Goal: Ask a question

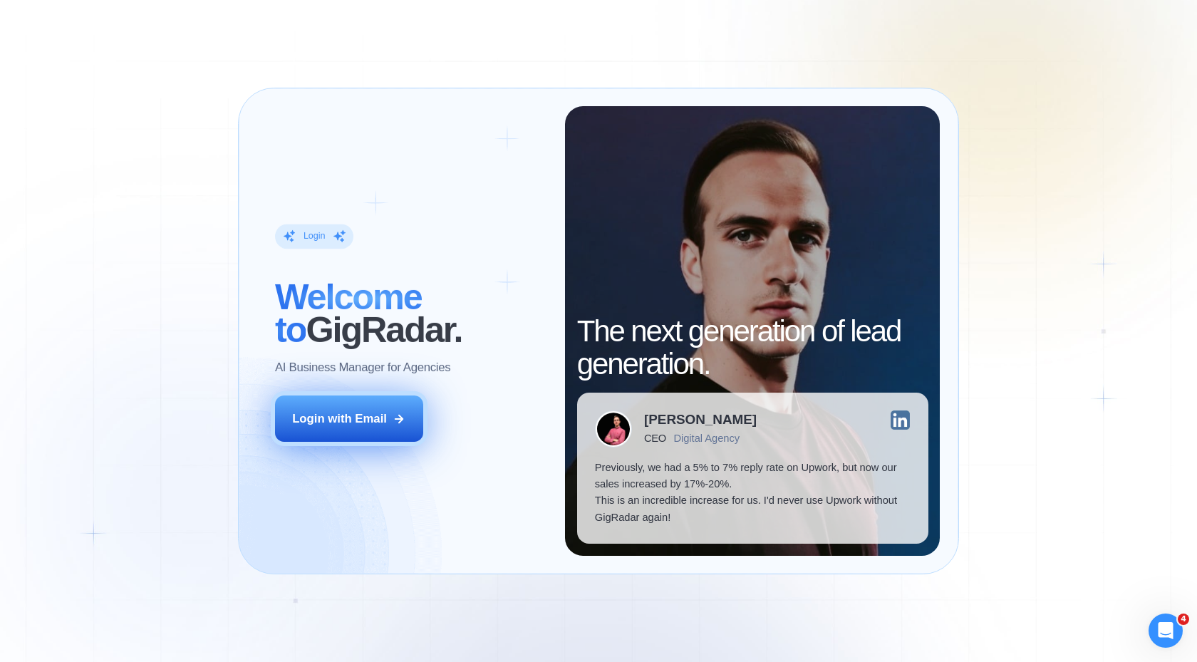
click at [381, 418] on div "Login with Email" at bounding box center [339, 419] width 95 height 16
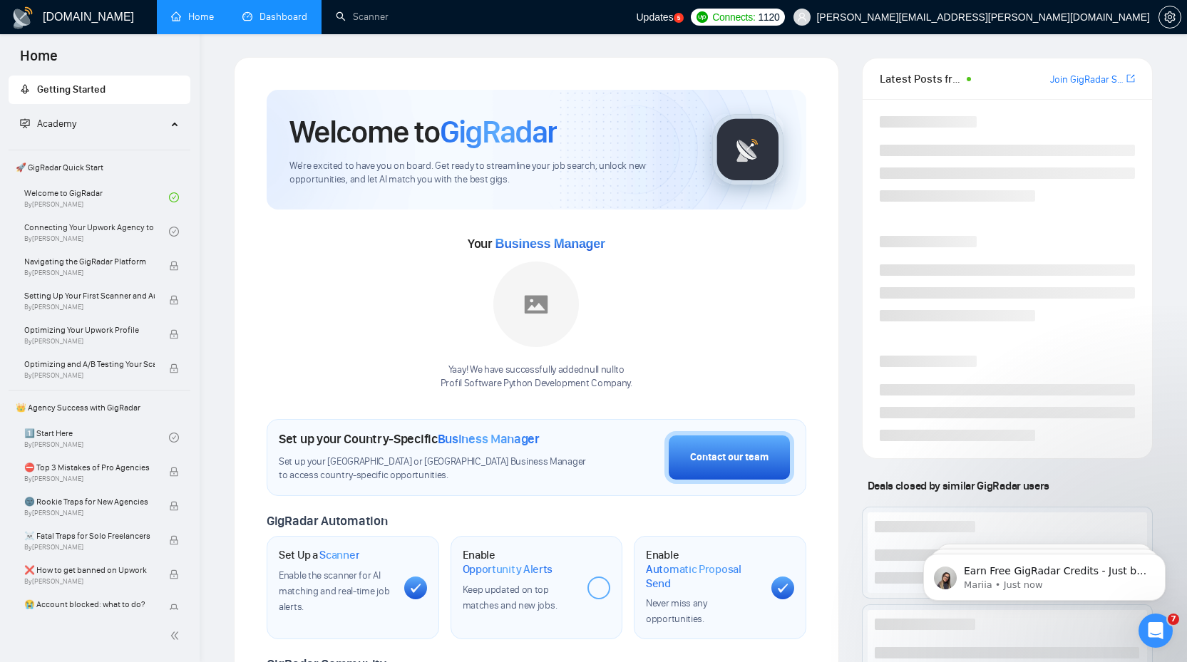
click at [289, 16] on link "Dashboard" at bounding box center [274, 17] width 65 height 12
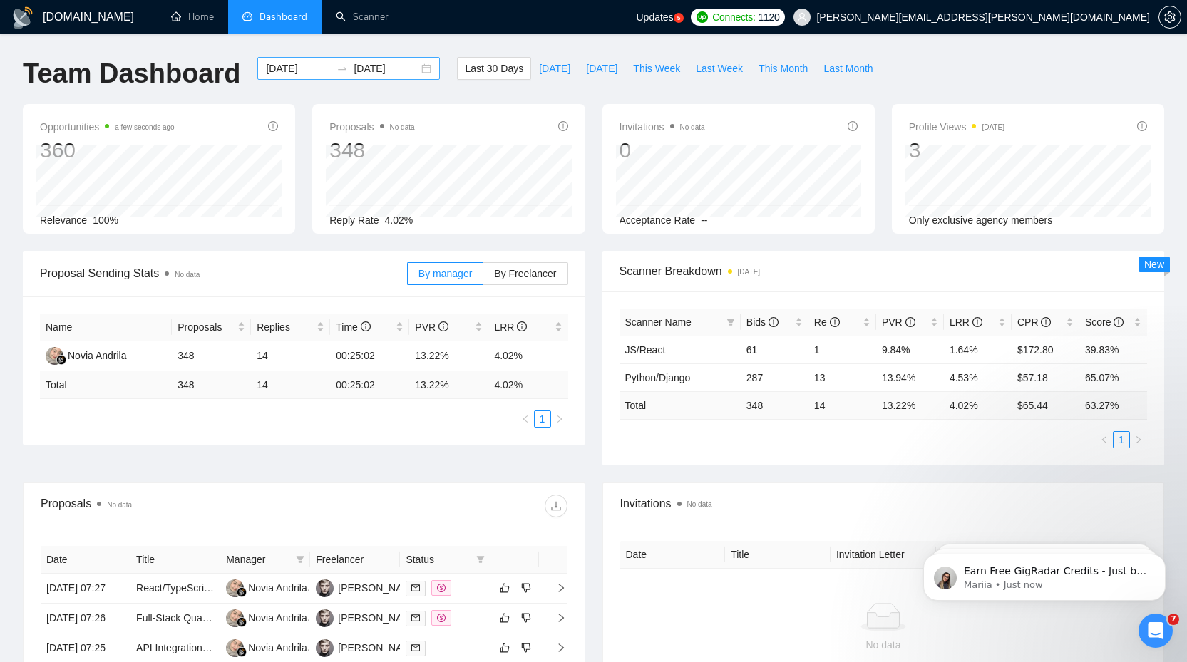
click at [428, 67] on div "[DATE] [DATE]" at bounding box center [348, 68] width 182 height 23
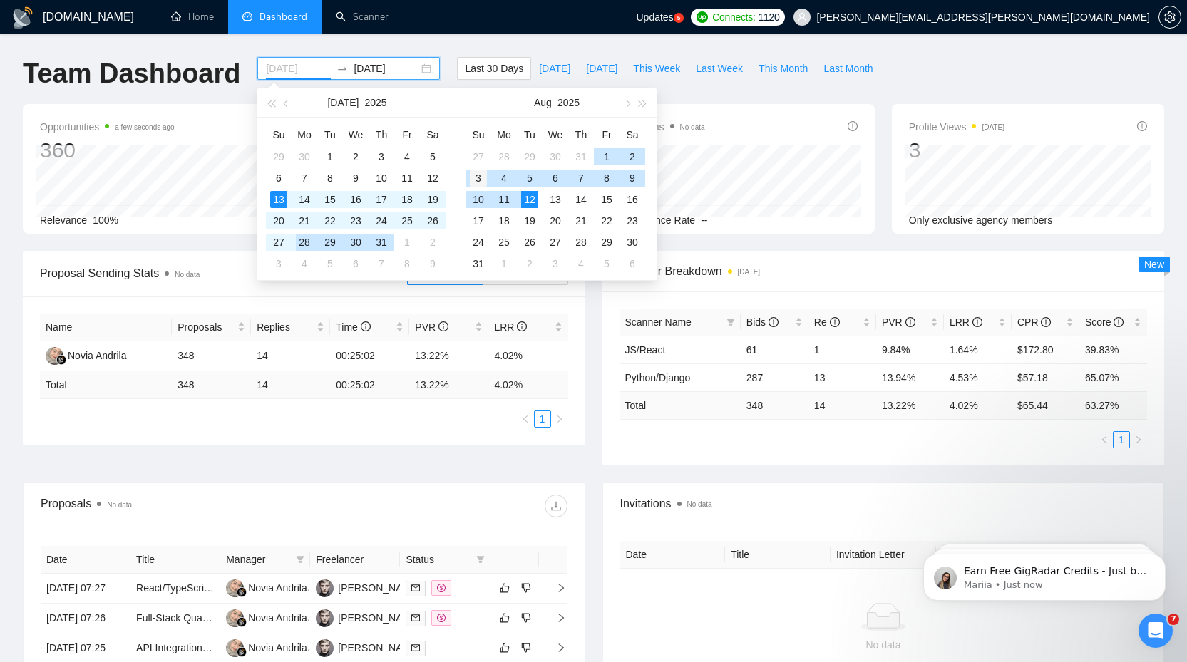
type input "[DATE]"
click at [482, 177] on div "3" at bounding box center [478, 178] width 17 height 17
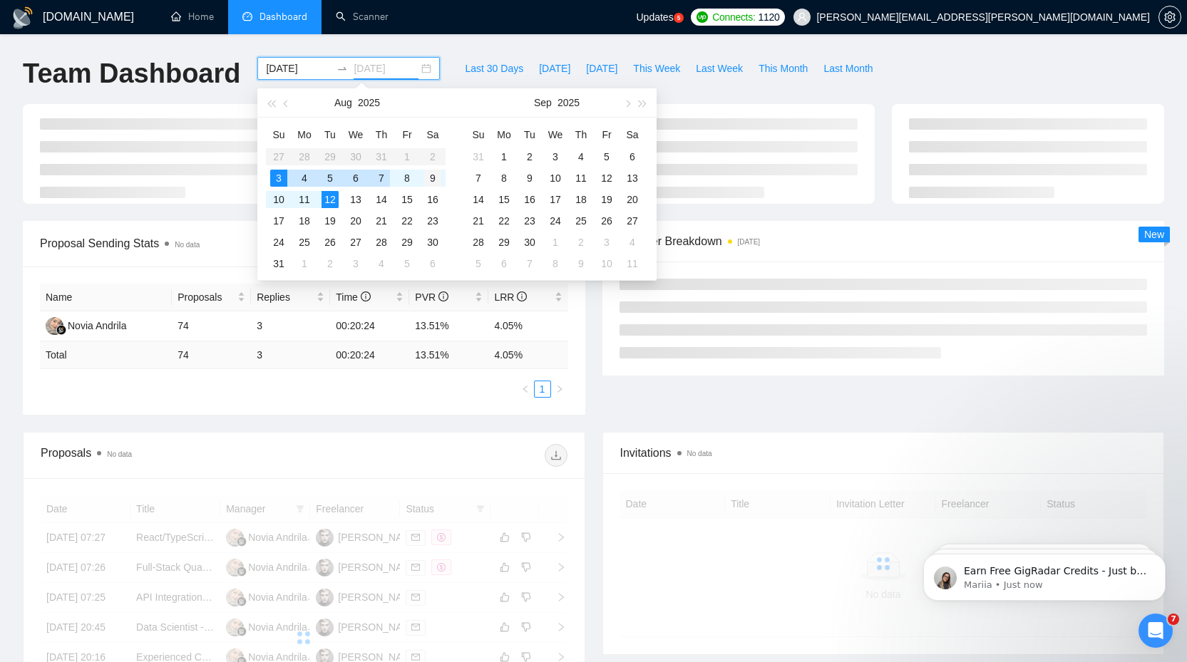
type input "[DATE]"
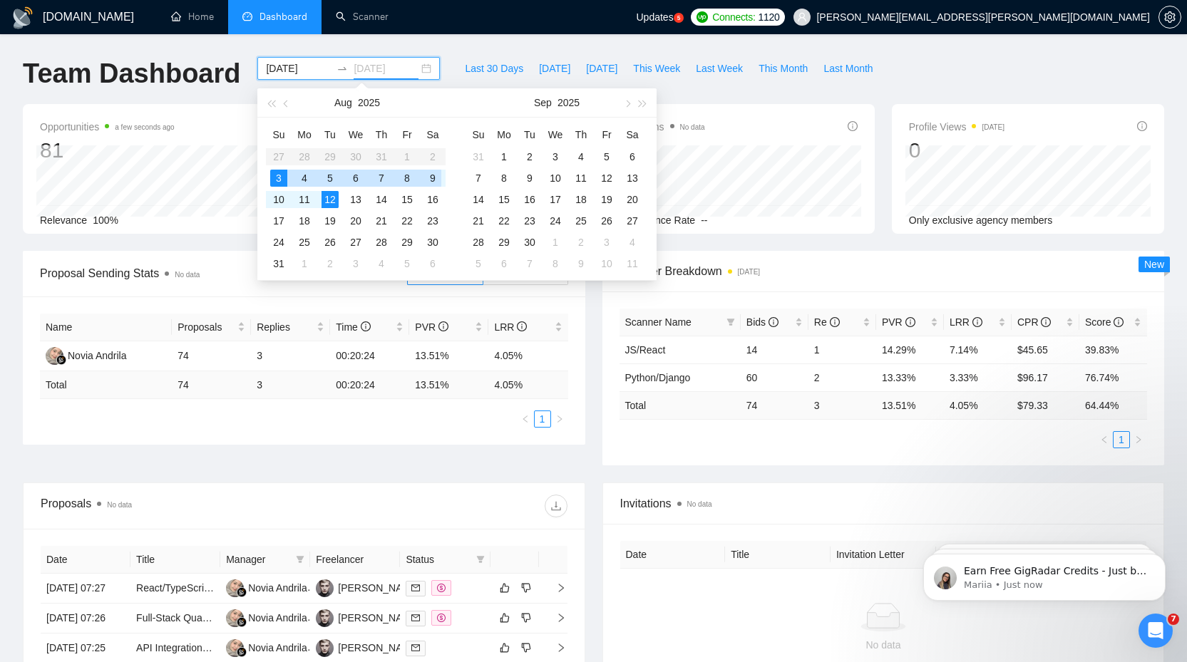
click at [428, 177] on div "9" at bounding box center [432, 178] width 17 height 17
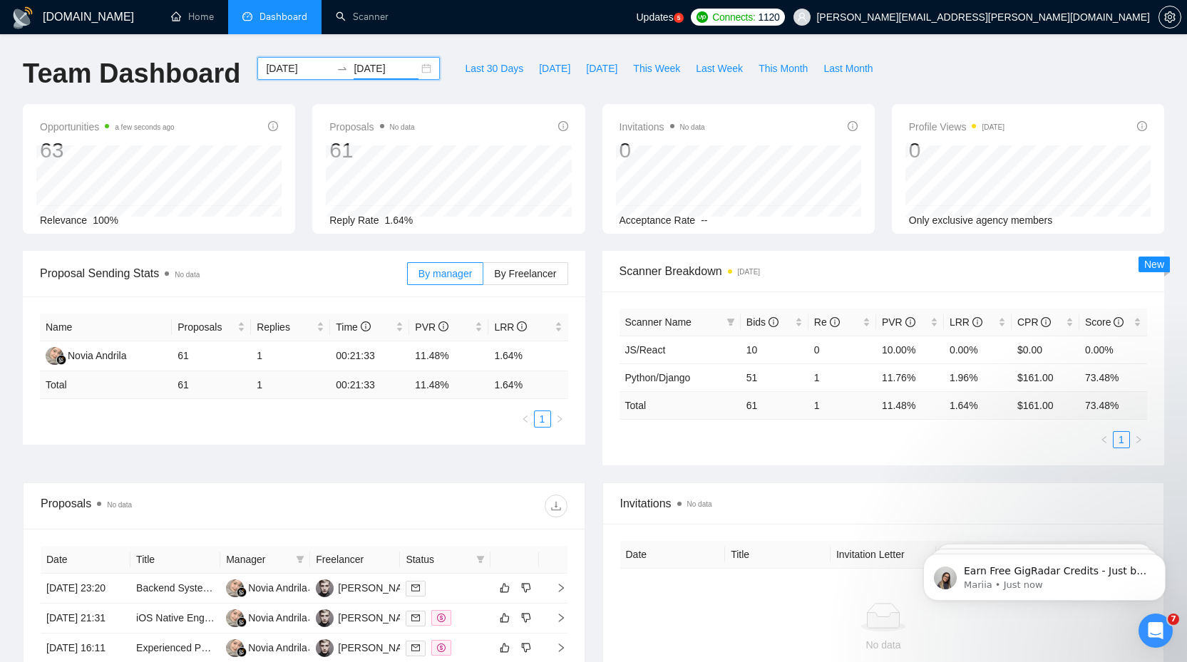
click at [592, 251] on div "Proposal Sending Stats No data By manager By Freelancer Name Proposals Replies …" at bounding box center [303, 348] width 579 height 194
click at [1145, 625] on div "Open Intercom Messenger" at bounding box center [1155, 630] width 47 height 47
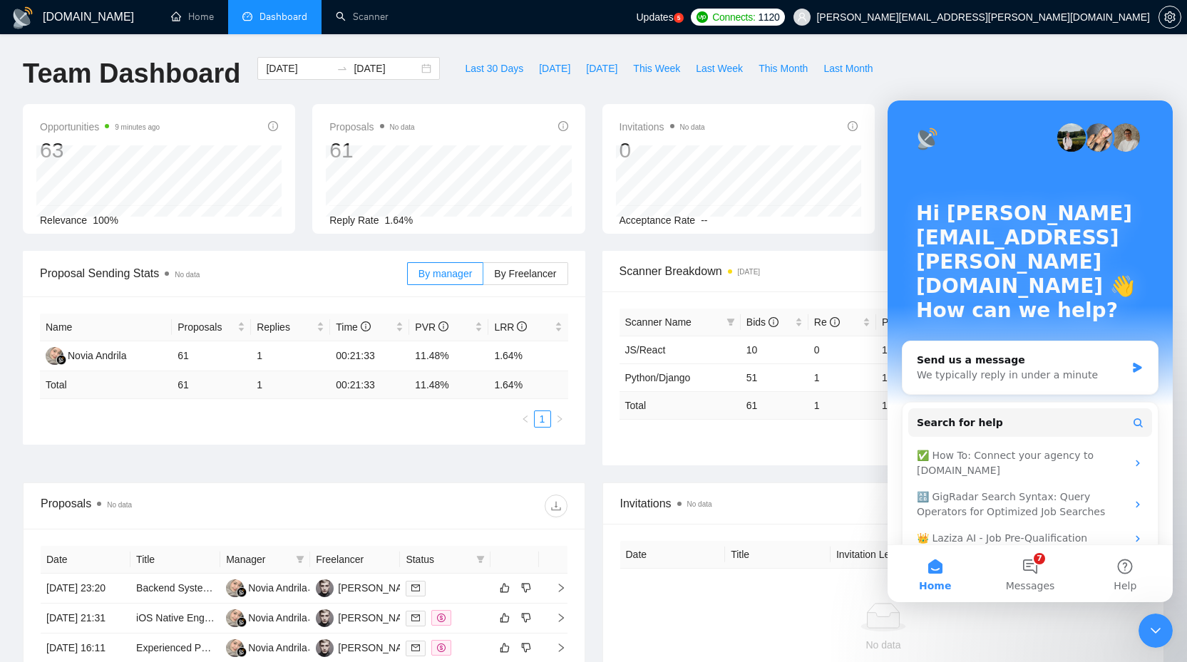
click at [1157, 641] on div "Close Intercom Messenger" at bounding box center [1155, 631] width 34 height 34
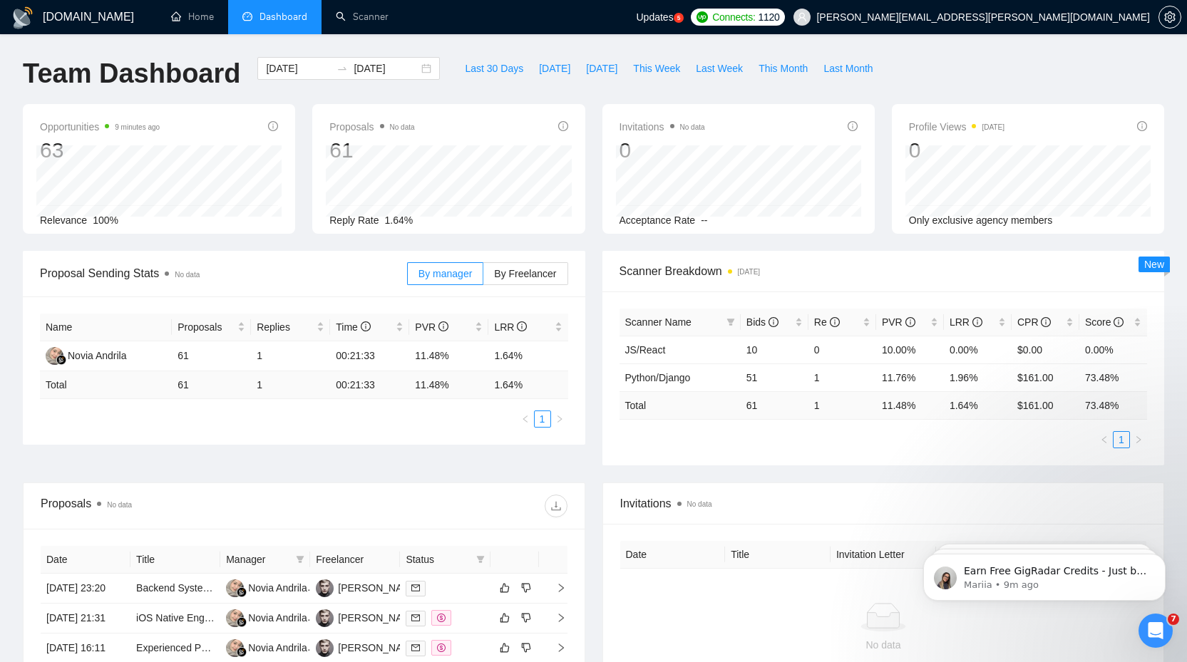
click at [1157, 641] on icon "Open Intercom Messenger" at bounding box center [1156, 631] width 24 height 24
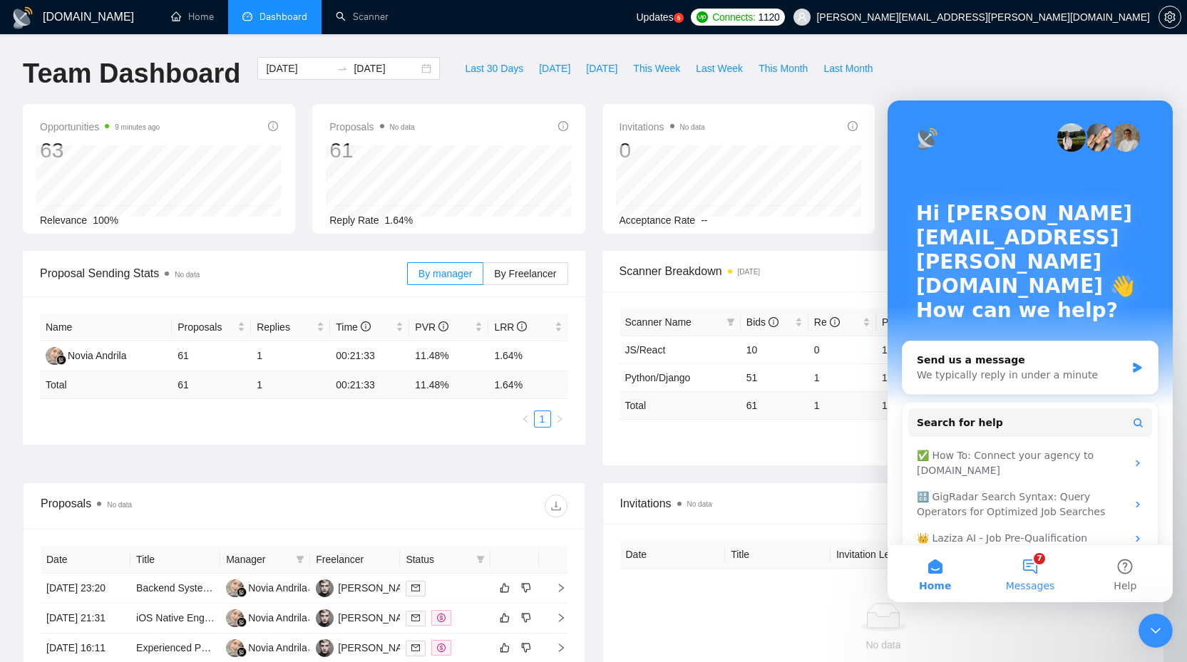
click at [1026, 565] on button "7 Messages" at bounding box center [1029, 573] width 95 height 57
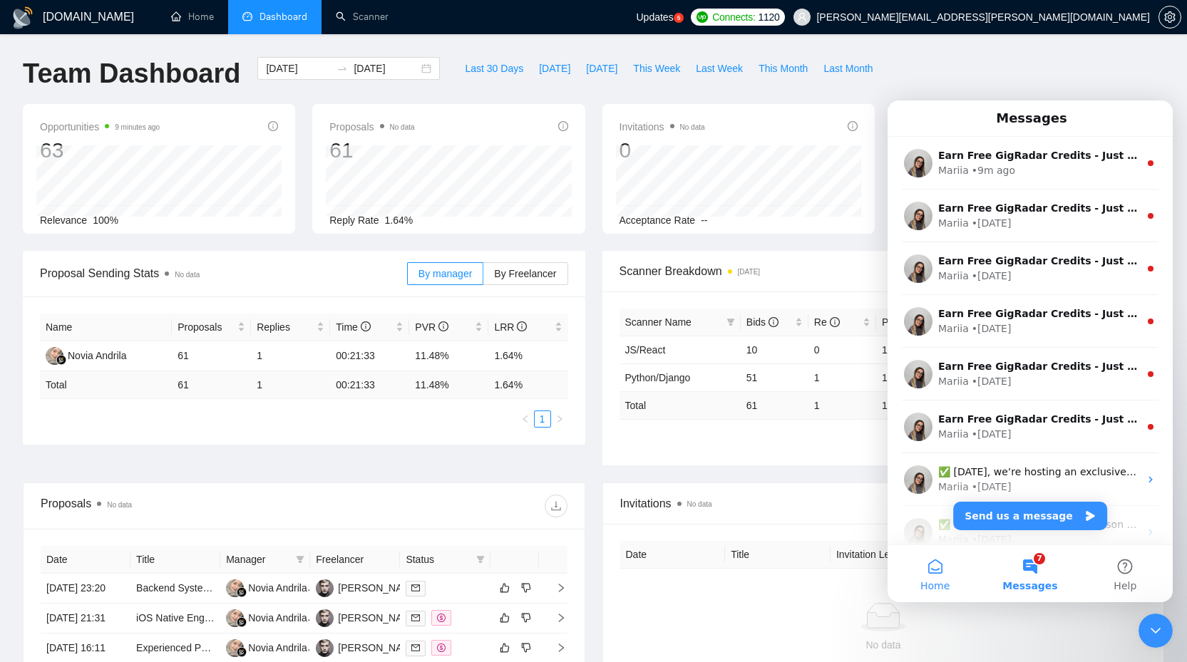
click at [930, 572] on button "Home" at bounding box center [934, 573] width 95 height 57
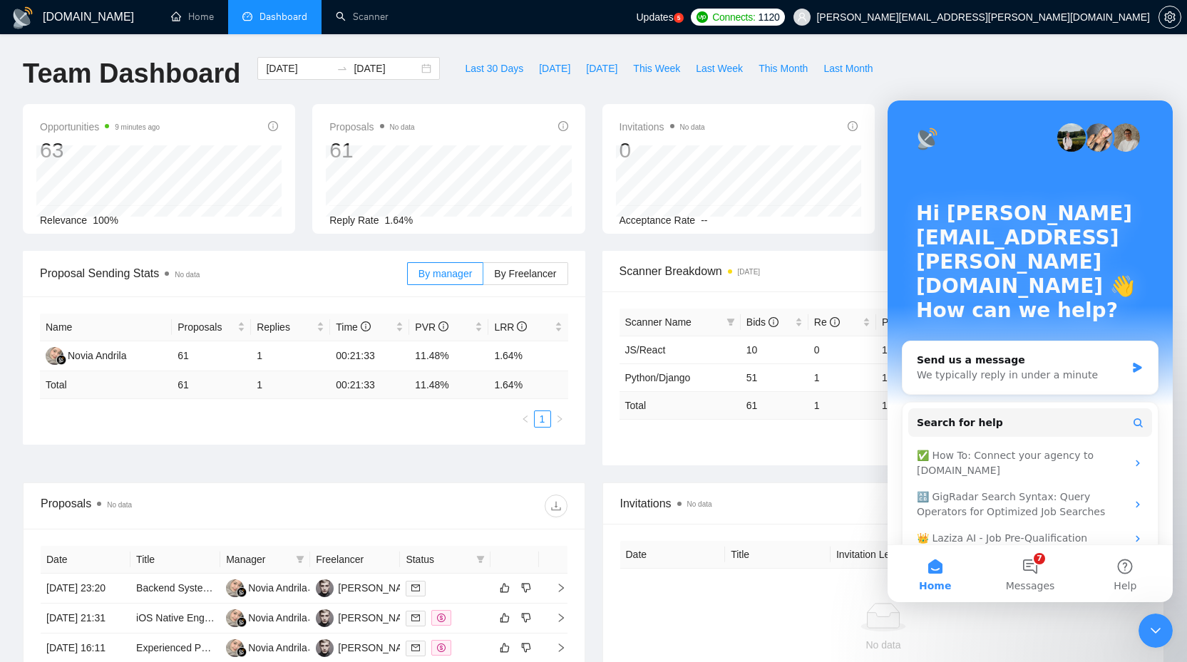
click at [1159, 627] on icon "Close Intercom Messenger" at bounding box center [1155, 630] width 17 height 17
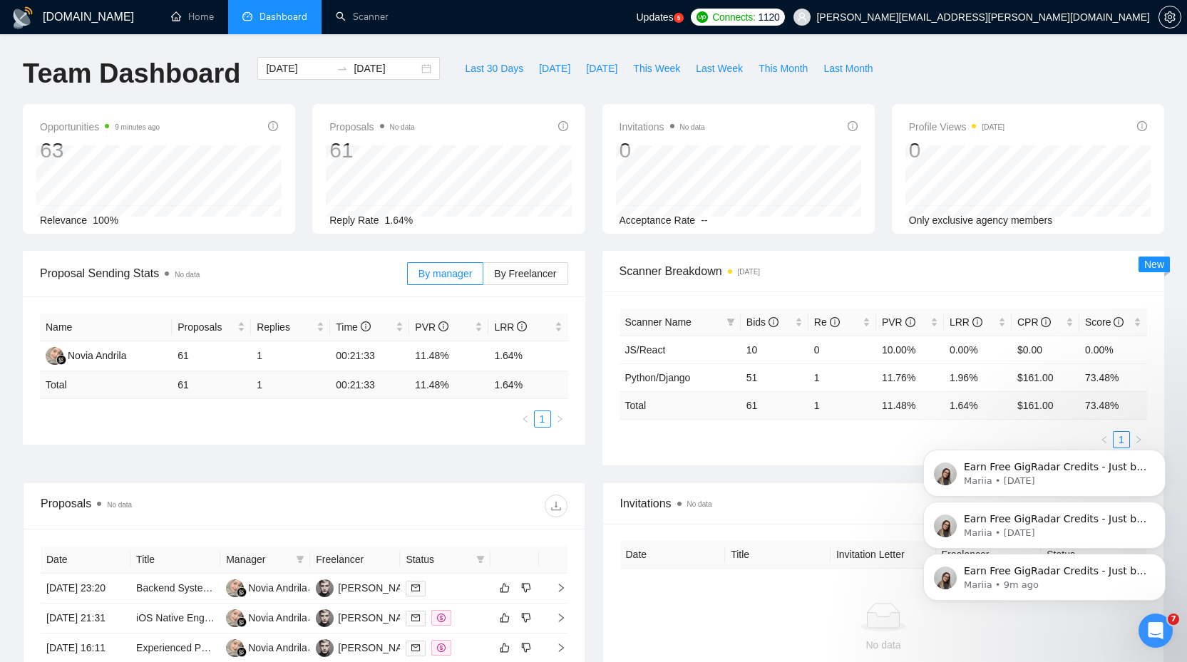
click at [1158, 457] on icon "Dismiss notification" at bounding box center [1161, 454] width 6 height 6
click at [1160, 507] on icon "Dismiss notification" at bounding box center [1162, 506] width 8 height 8
click at [1161, 562] on button "Dismiss notification" at bounding box center [1161, 558] width 19 height 19
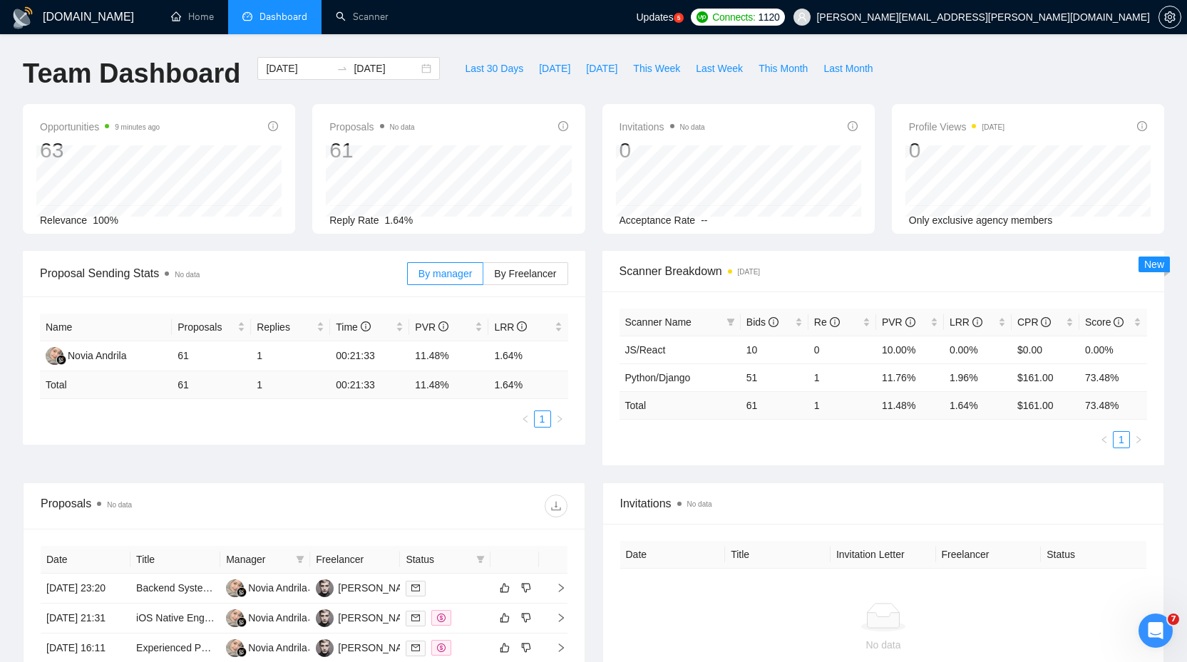
click at [1174, 522] on div "[DOMAIN_NAME] Home Dashboard Scanner Updates 5 Connects: 1120 [PERSON_NAME][EMA…" at bounding box center [593, 523] width 1187 height 1046
click at [590, 230] on div "Proposals No data 61 [DATE] Sent 5 Reply Rate 1.64%" at bounding box center [448, 169] width 289 height 130
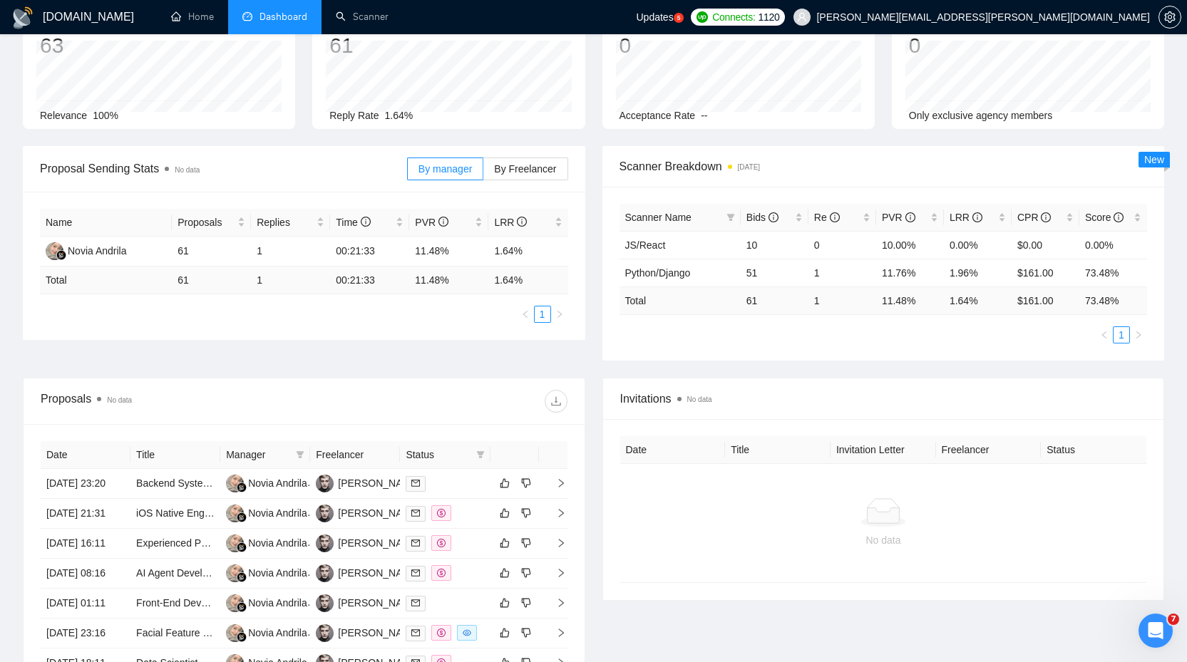
scroll to position [257, 0]
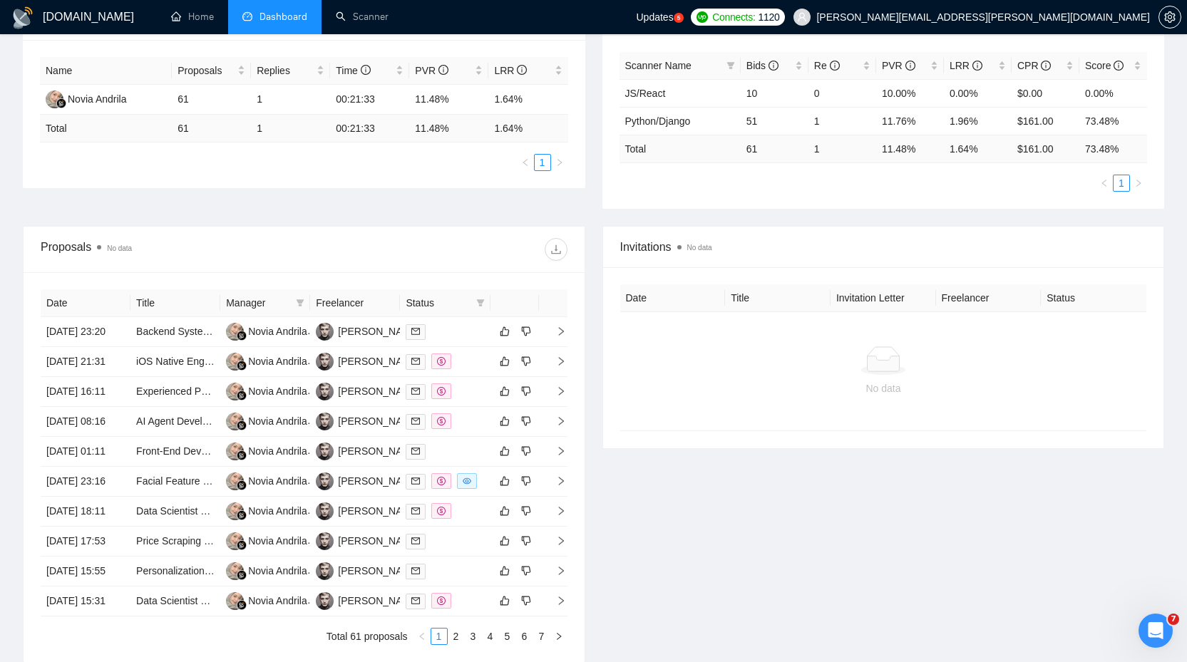
click at [426, 217] on div "Proposal Sending Stats No data By manager By Freelancer Name Proposals Replies …" at bounding box center [593, 110] width 1158 height 232
click at [403, 237] on div "Proposals No data" at bounding box center [304, 250] width 527 height 46
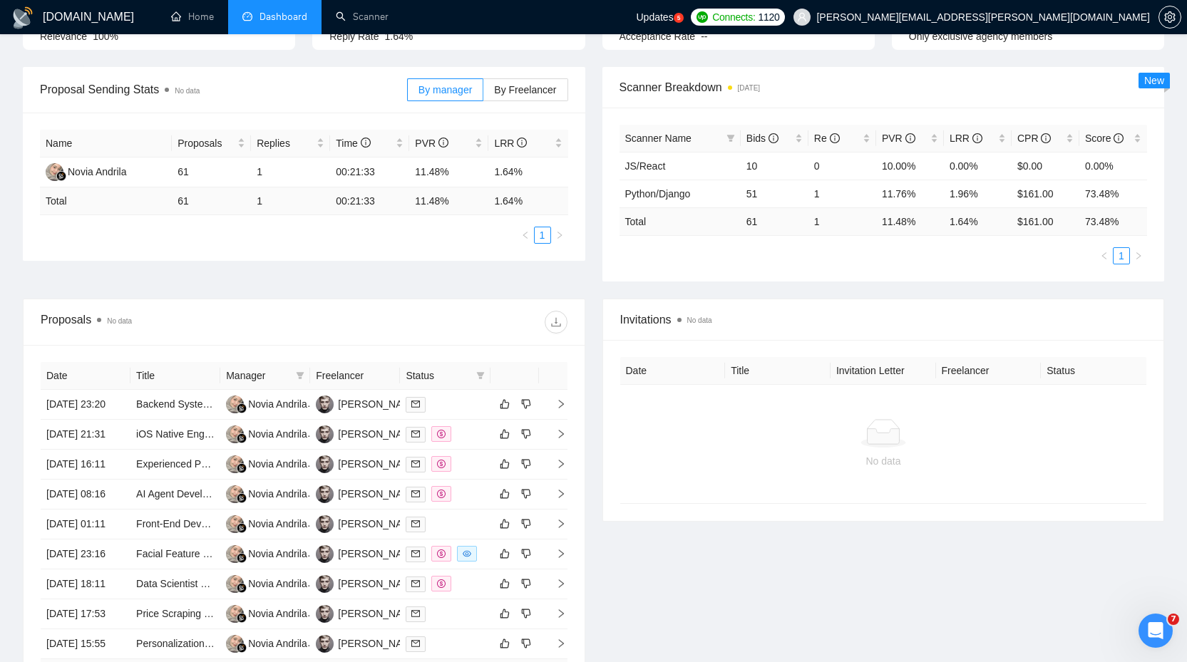
scroll to position [171, 0]
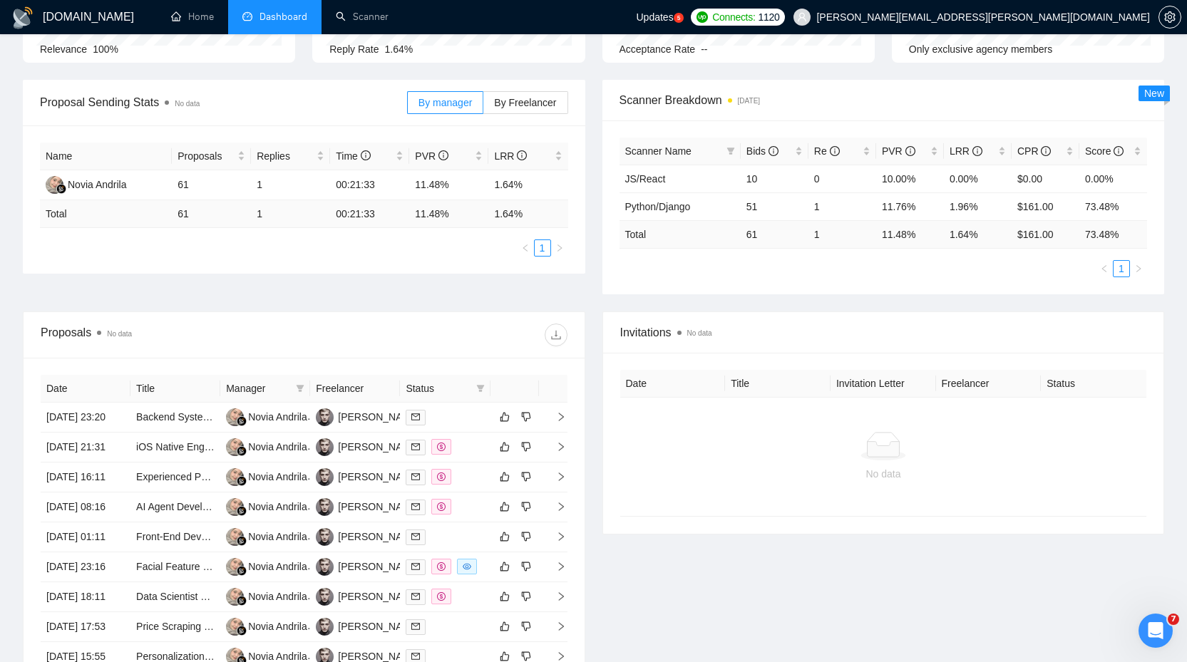
click at [1166, 627] on icon "Open Intercom Messenger" at bounding box center [1156, 631] width 24 height 24
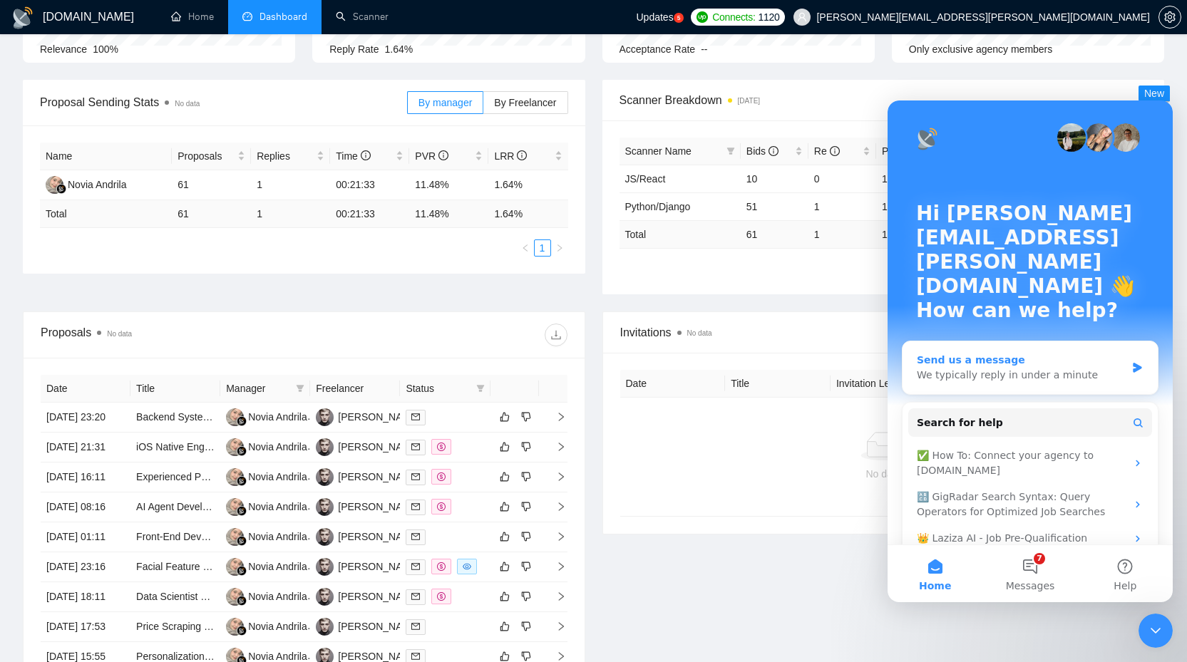
click at [1016, 368] on div "We typically reply in under a minute" at bounding box center [1021, 375] width 209 height 15
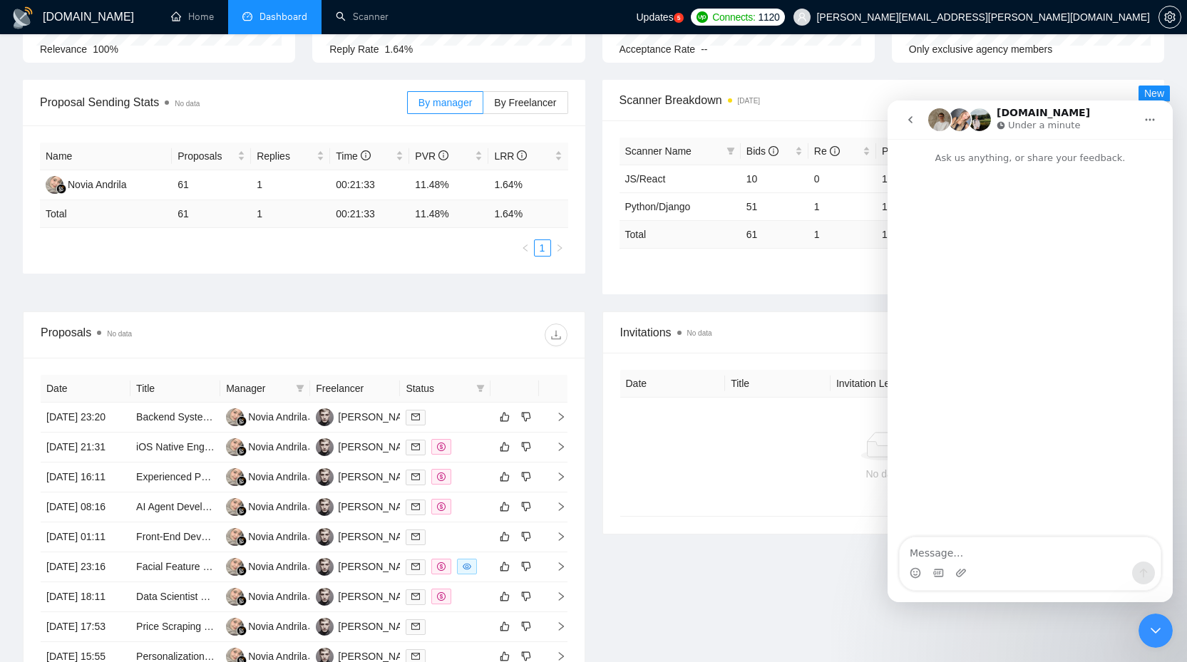
click at [1008, 546] on textarea "Message…" at bounding box center [1030, 549] width 261 height 24
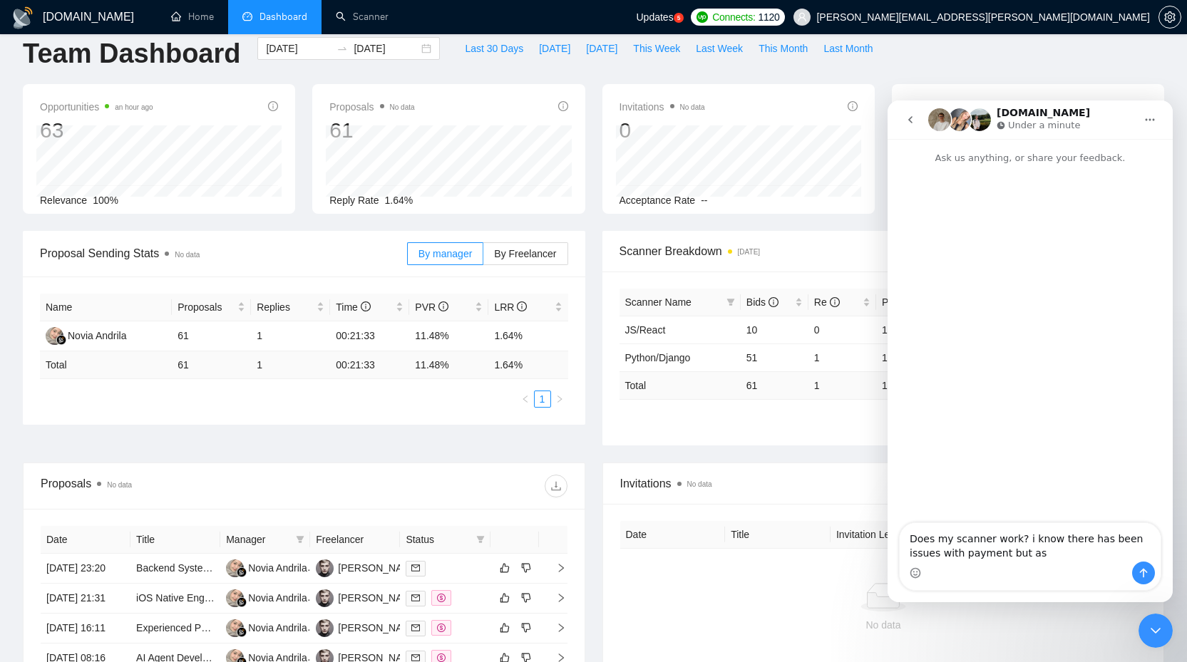
scroll to position [0, 0]
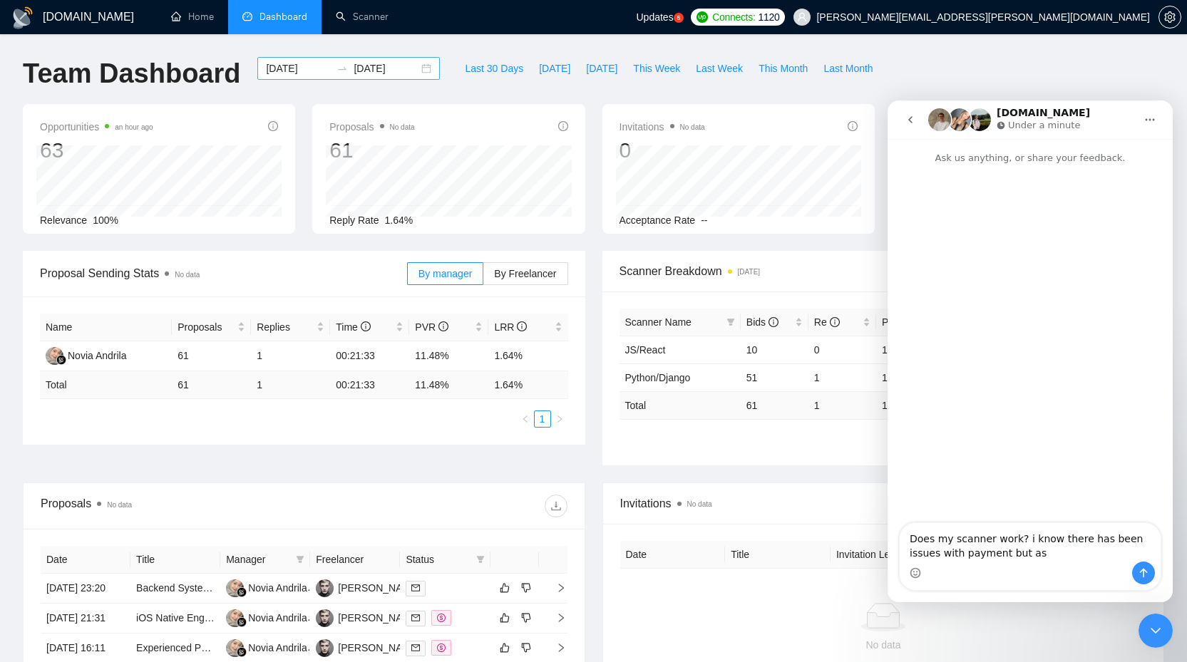
type textarea "Does my scanner work? i know there has been issues with payment but as"
click at [429, 67] on div "[DATE] [DATE]" at bounding box center [348, 68] width 182 height 23
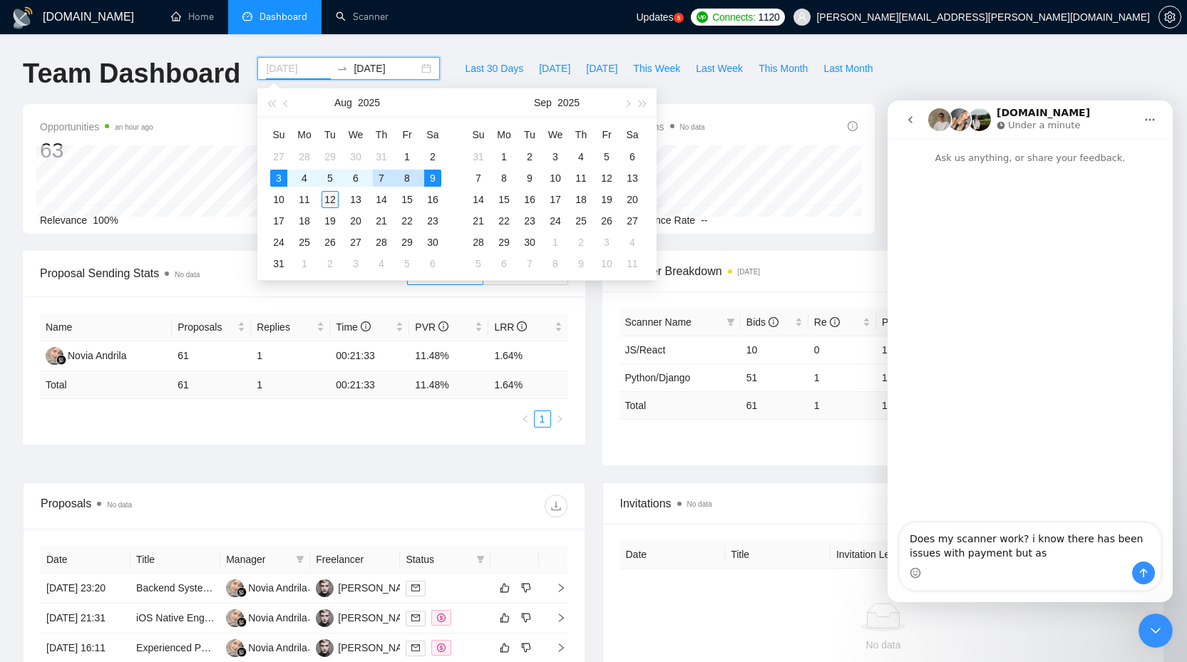
type input "[DATE]"
click at [331, 200] on div "12" at bounding box center [329, 199] width 17 height 17
type input "[DATE]"
click at [275, 194] on table "Su Mo Tu We Th Fr Sa 27 28 29 30 31 1 2 3 4 5 6 7 8 9 10 11 12 13 14 15 16 17 1…" at bounding box center [356, 198] width 180 height 151
click at [280, 177] on table "Su Mo Tu We Th Fr Sa 27 28 29 30 31 1 2 3 4 5 6 7 8 9 10 11 12 13 14 15 16 17 1…" at bounding box center [356, 198] width 180 height 151
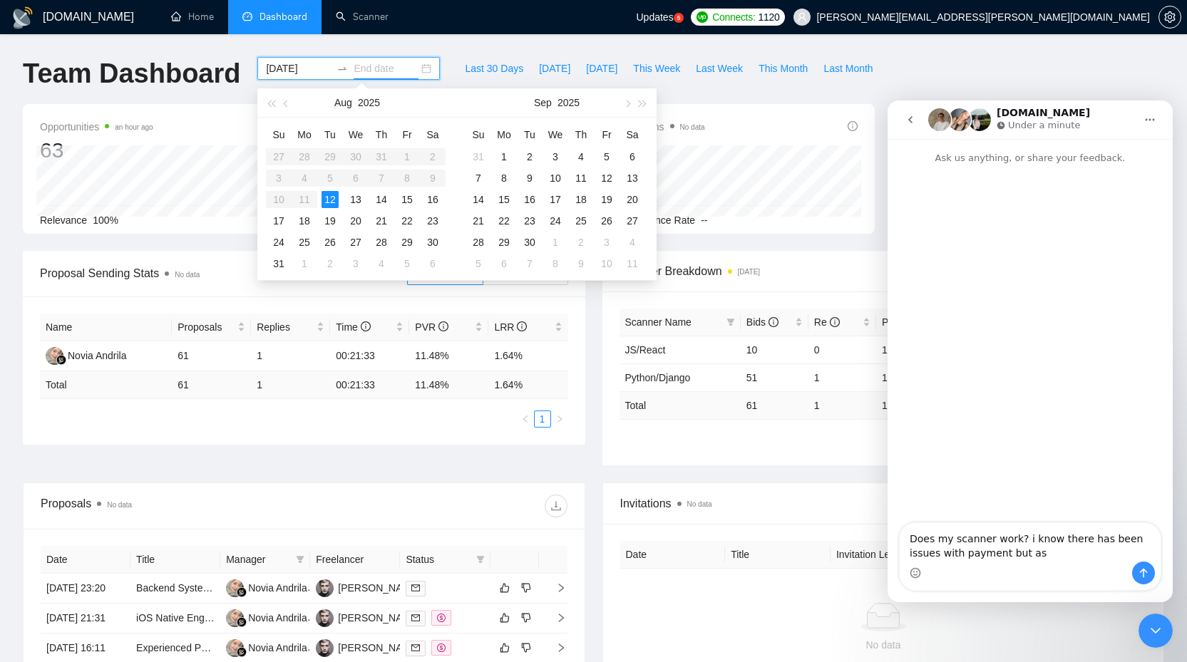
click at [304, 66] on input "[DATE]" at bounding box center [298, 69] width 65 height 16
type input "[DATE]"
click at [279, 198] on div "10" at bounding box center [278, 199] width 17 height 17
type input "[DATE]"
click at [328, 195] on div "12" at bounding box center [329, 199] width 17 height 17
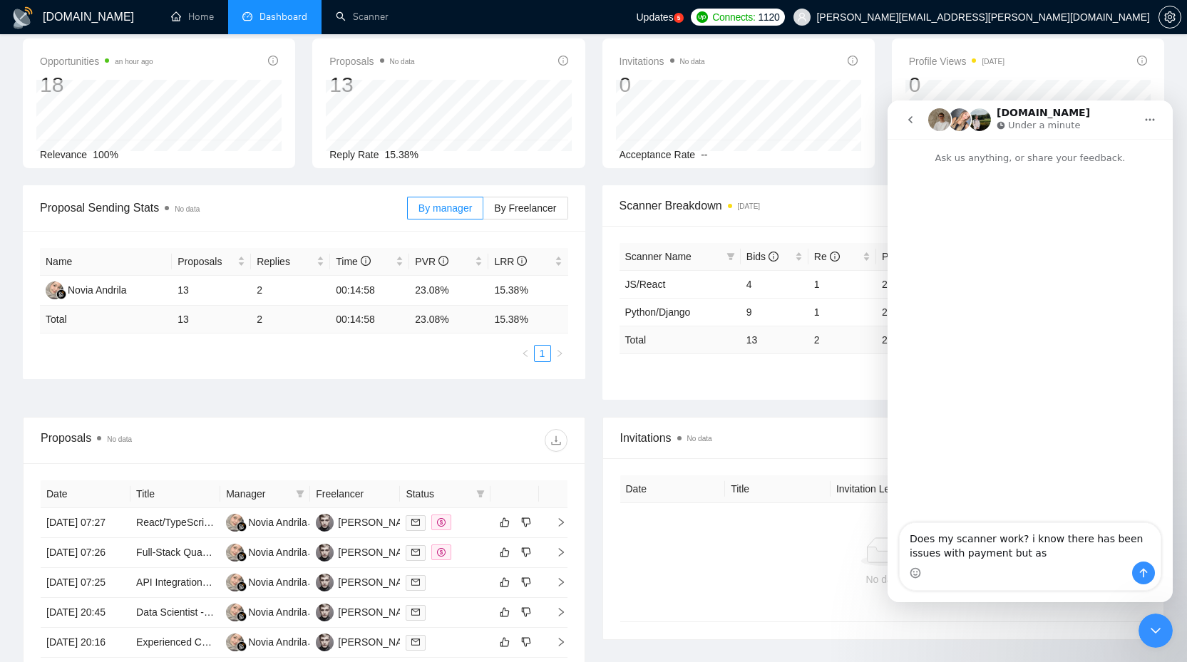
scroll to position [257, 0]
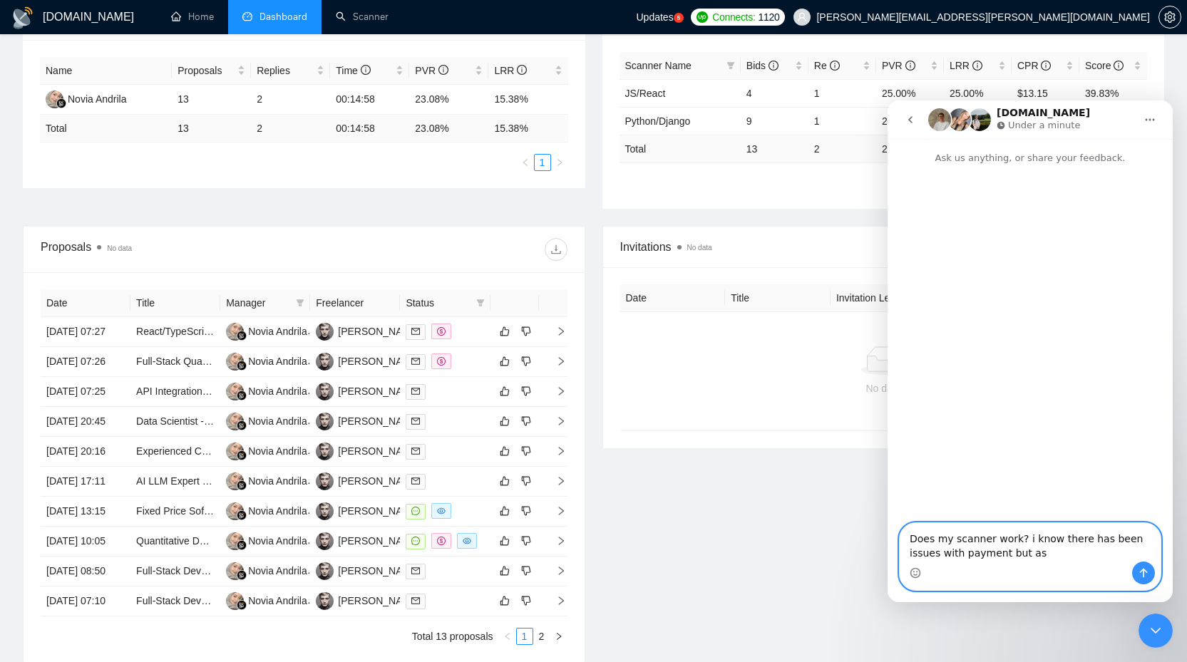
drag, startPoint x: 1021, startPoint y: 547, endPoint x: 676, endPoint y: 479, distance: 351.0
click html "[DOMAIN_NAME] Under a minute Ask us anything, or share your feedback. Does my s…"
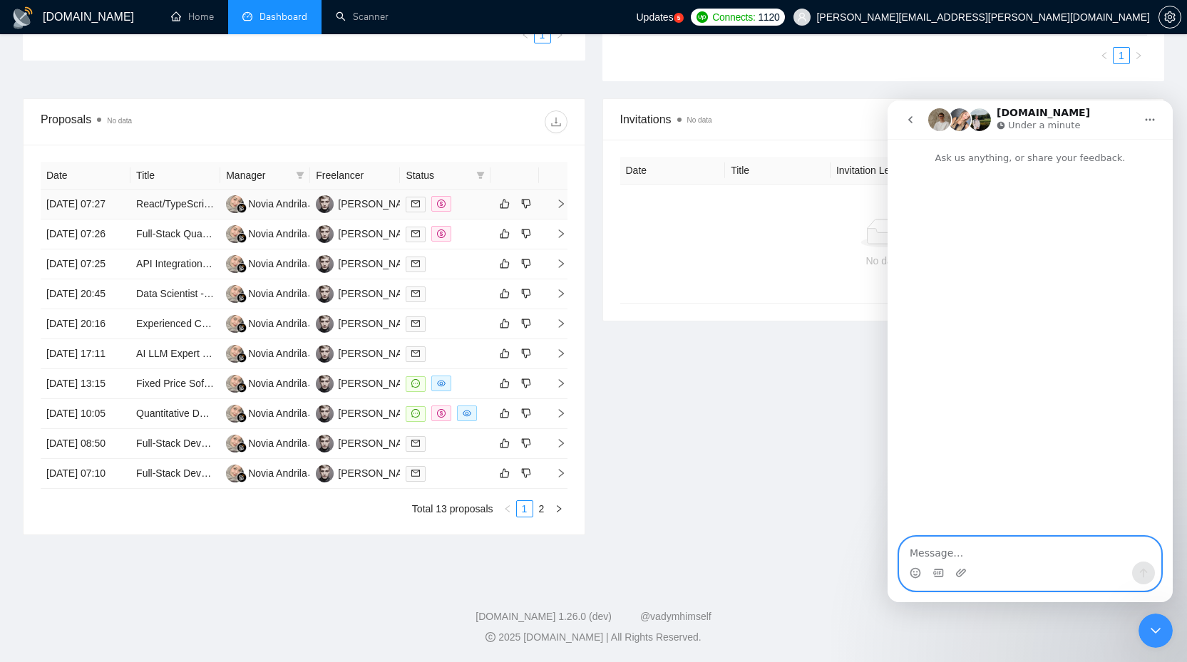
scroll to position [520, 0]
drag, startPoint x: 1154, startPoint y: 633, endPoint x: 1155, endPoint y: 640, distance: 7.2
click at [1155, 639] on div "Close Intercom Messenger" at bounding box center [1155, 631] width 34 height 34
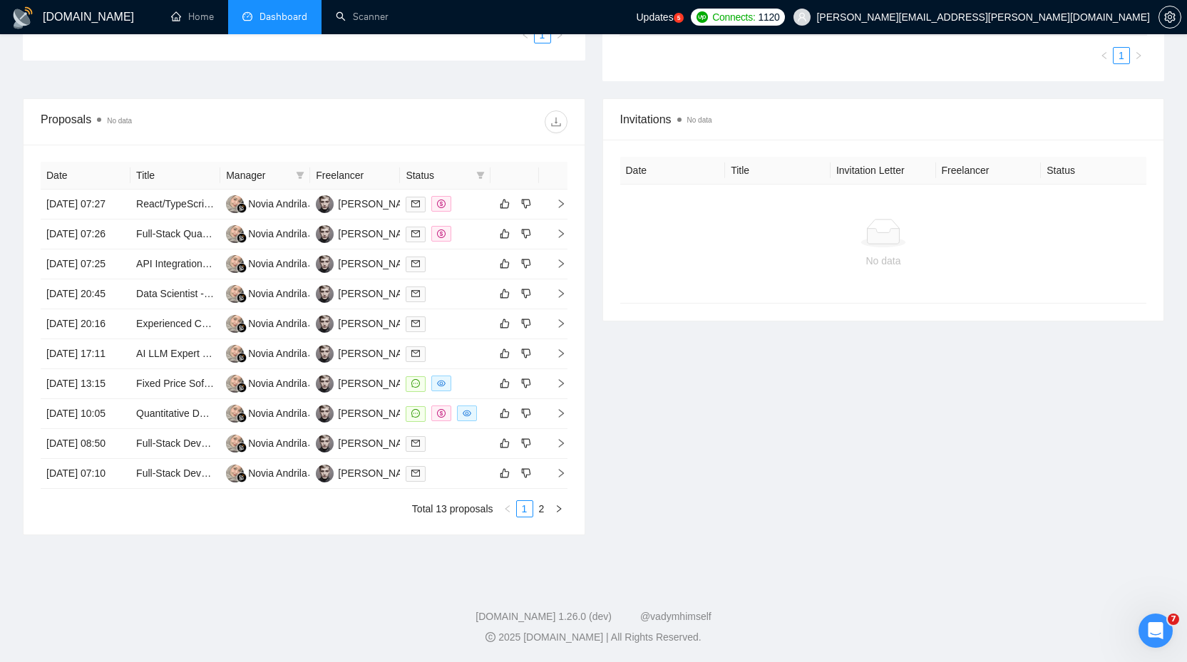
click at [765, 347] on div "Invitations No data Date Title Invitation Letter Freelancer Status No data" at bounding box center [883, 316] width 579 height 437
